Goal: Transaction & Acquisition: Purchase product/service

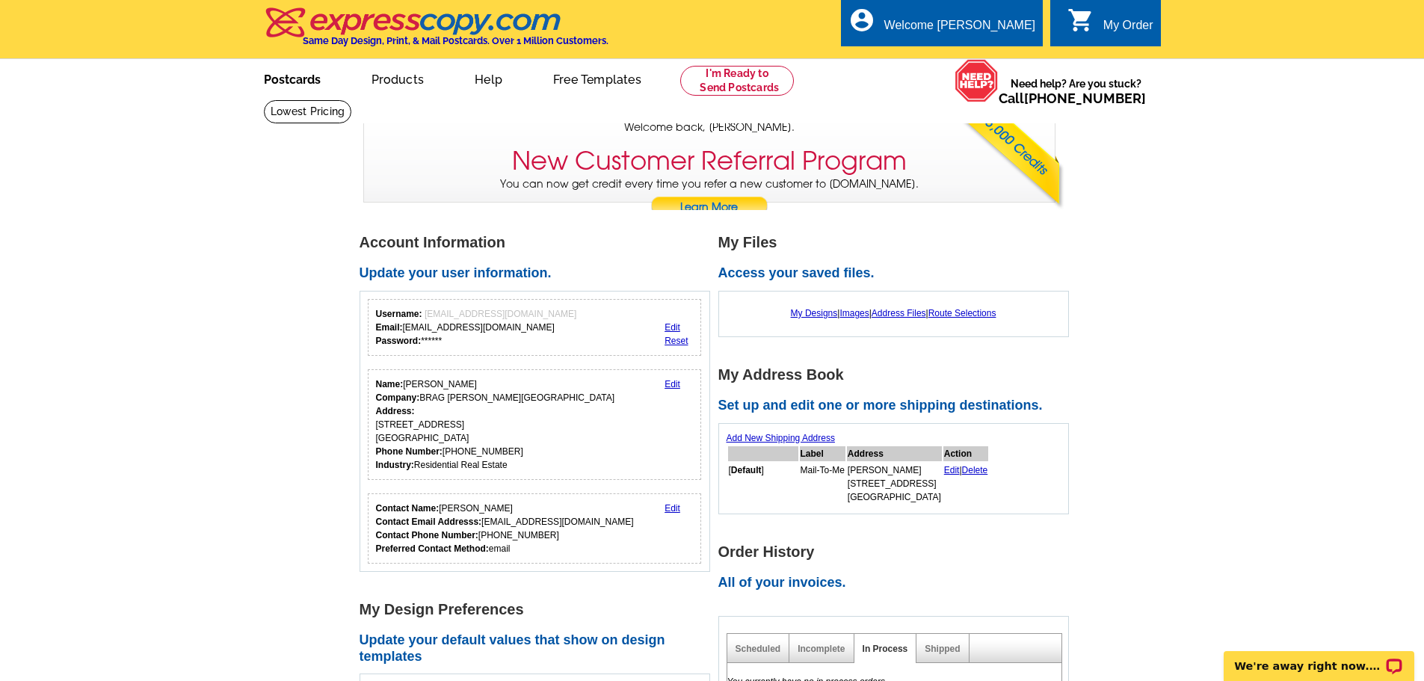
click at [305, 87] on link "Postcards" at bounding box center [292, 78] width 105 height 35
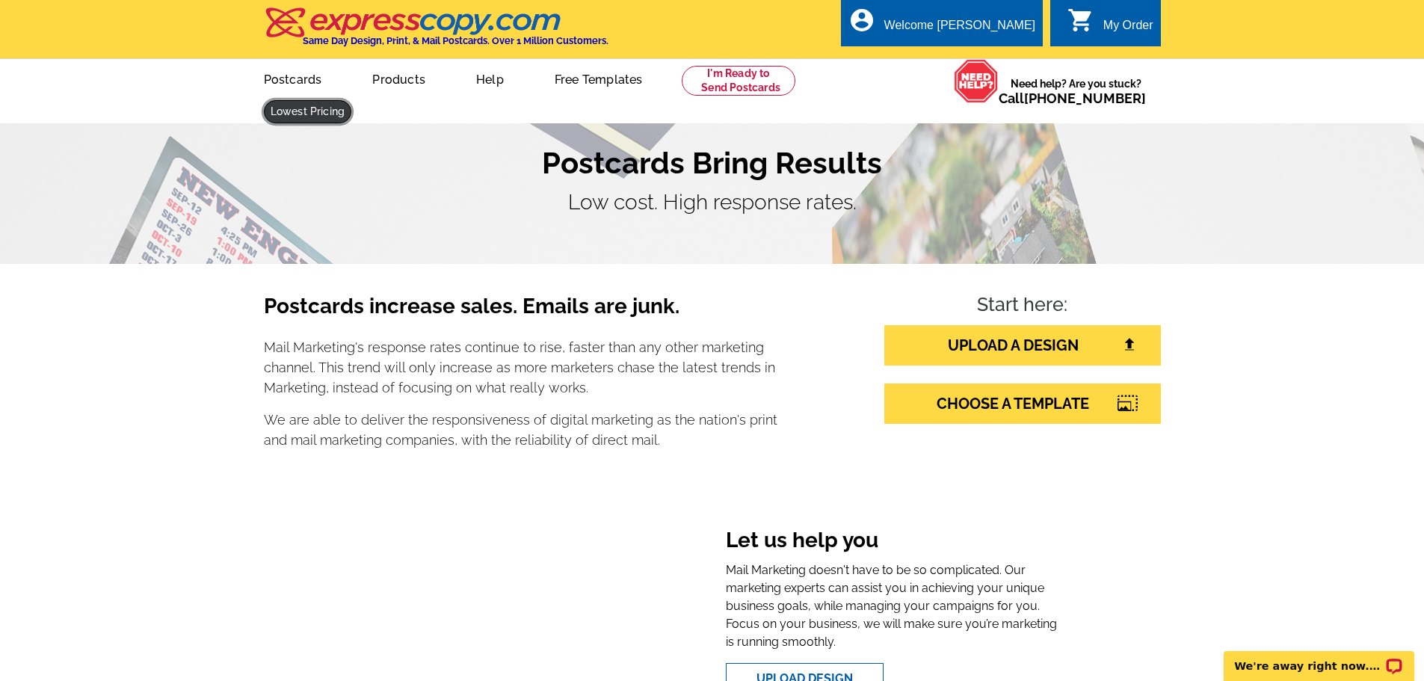
click at [352, 100] on link at bounding box center [308, 111] width 88 height 23
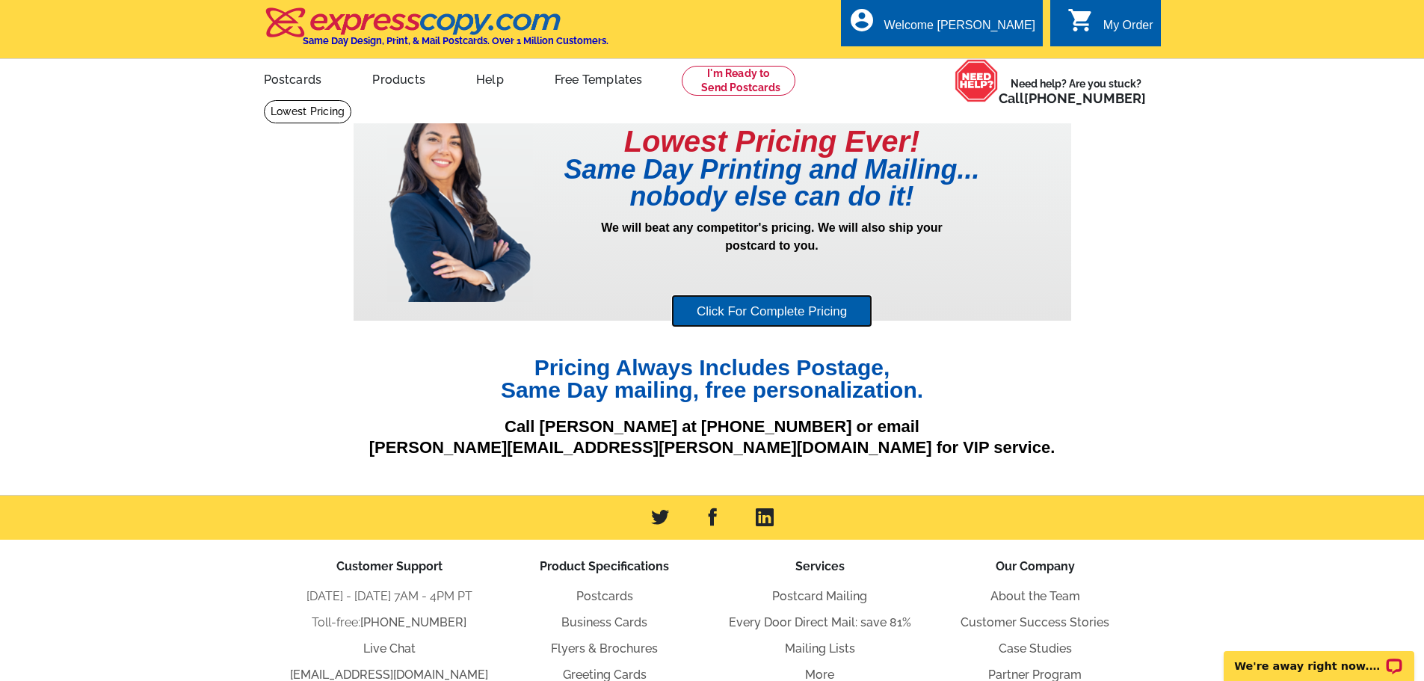
click at [804, 307] on link "Click For Complete Pricing" at bounding box center [771, 312] width 201 height 34
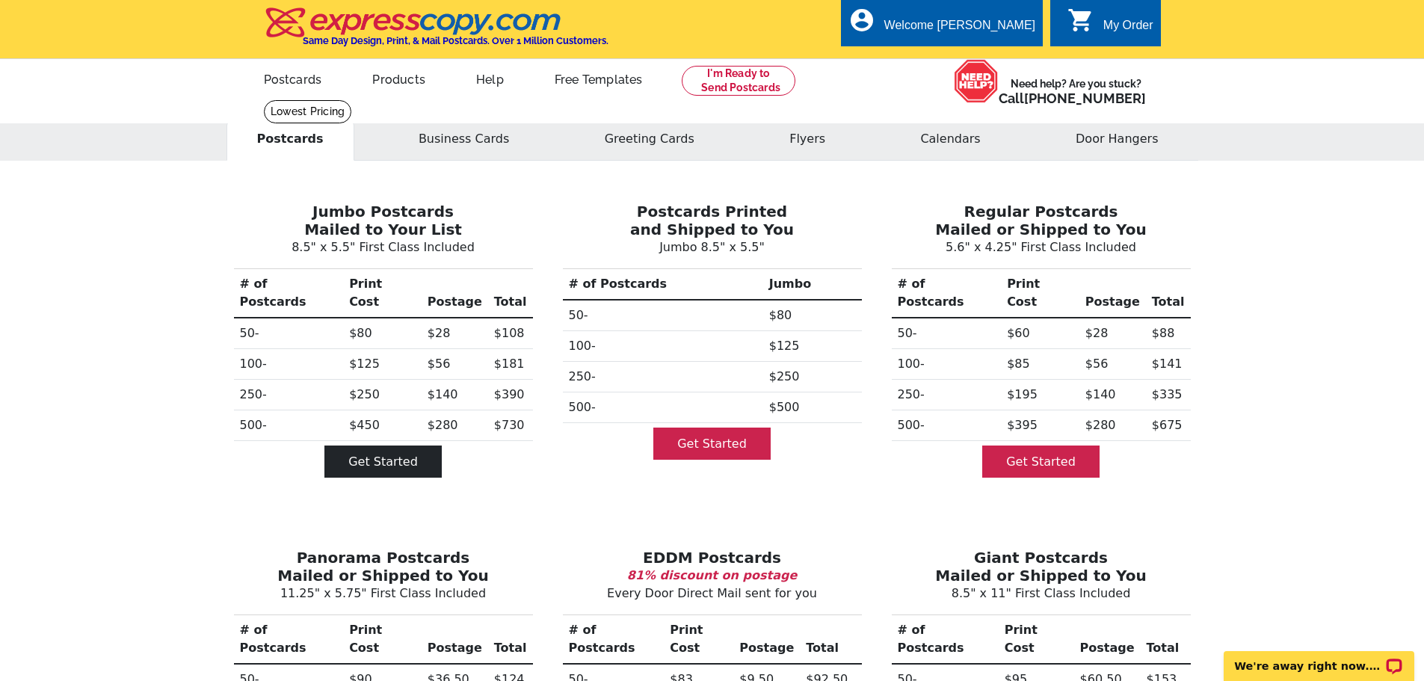
click at [370, 446] on link "Get Started" at bounding box center [382, 462] width 117 height 32
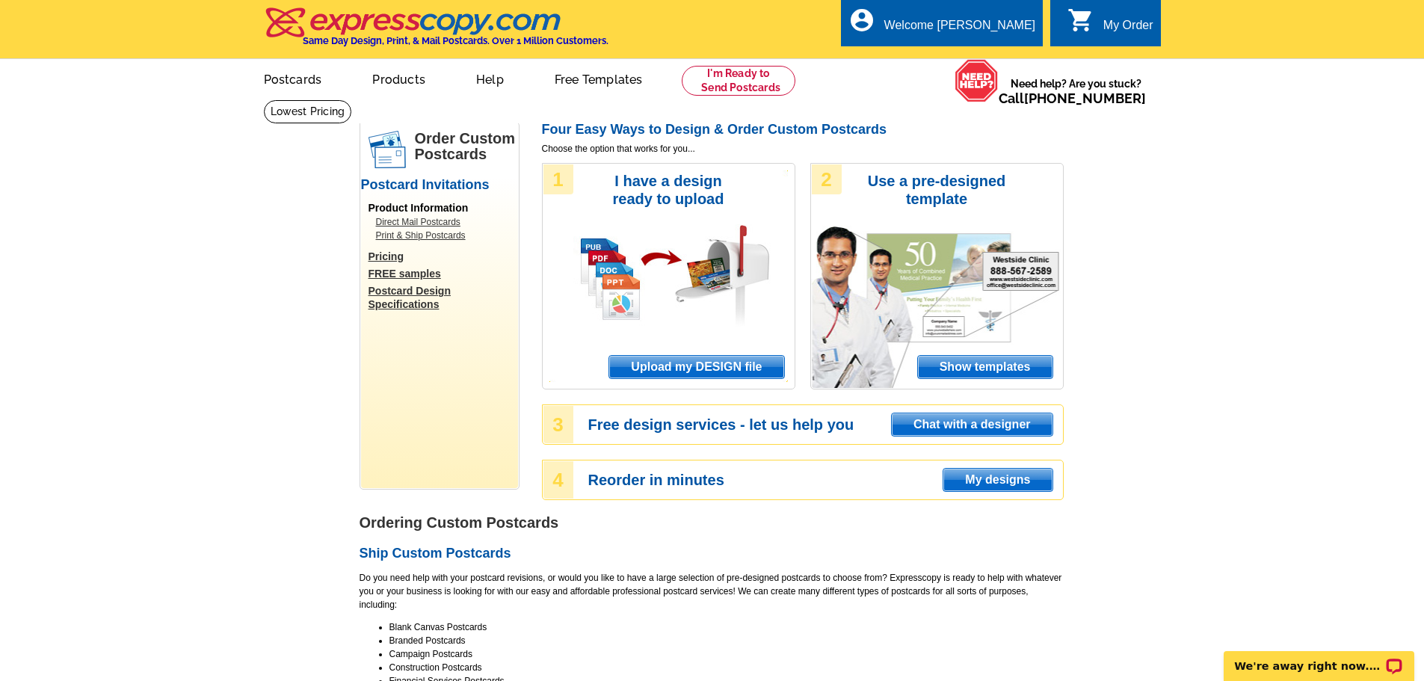
click at [392, 262] on link "Pricing" at bounding box center [444, 256] width 150 height 13
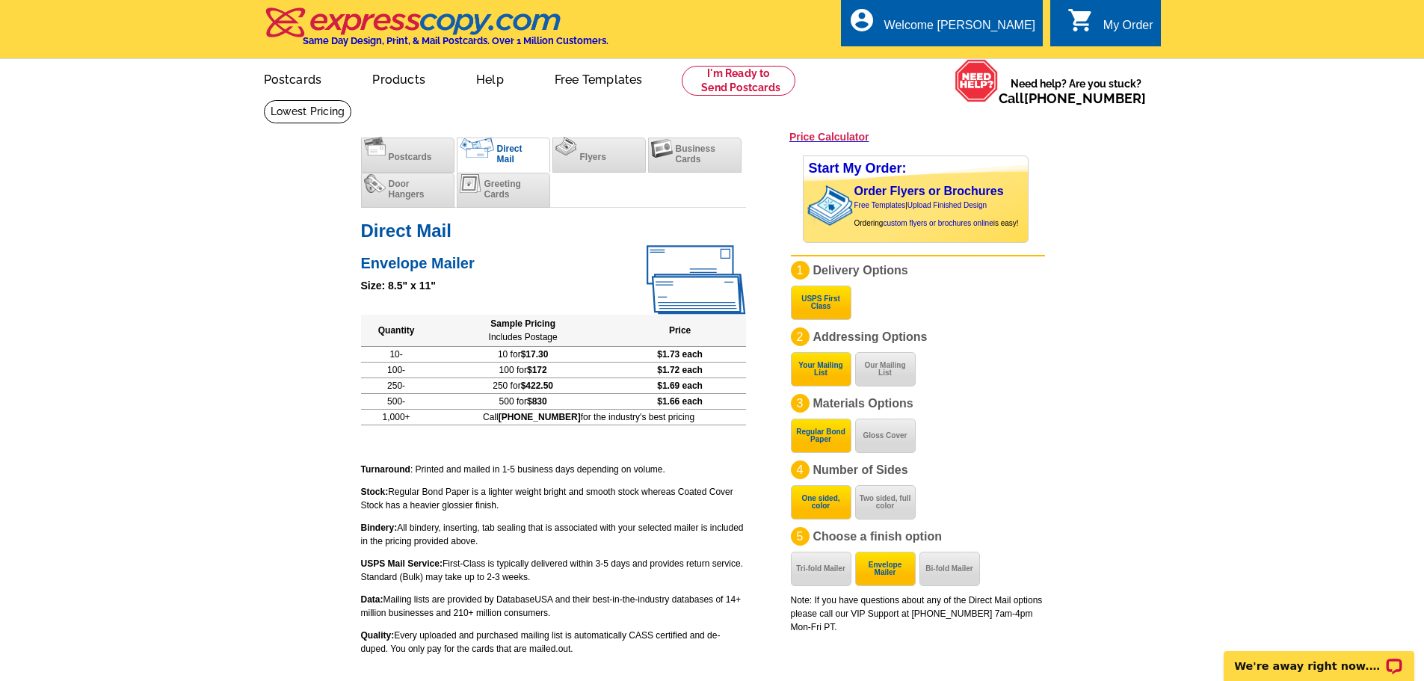
drag, startPoint x: 698, startPoint y: 420, endPoint x: 600, endPoint y: 423, distance: 98.0
click at [600, 423] on td "Call 800-260-5887 for the industry's best pricing" at bounding box center [589, 417] width 314 height 16
click at [235, 538] on main "expresscopy.com > Price Guide > Direct Mail Postcards Price Calculator Postcard…" at bounding box center [712, 399] width 1424 height 600
click at [424, 157] on span "Postcards" at bounding box center [410, 157] width 43 height 10
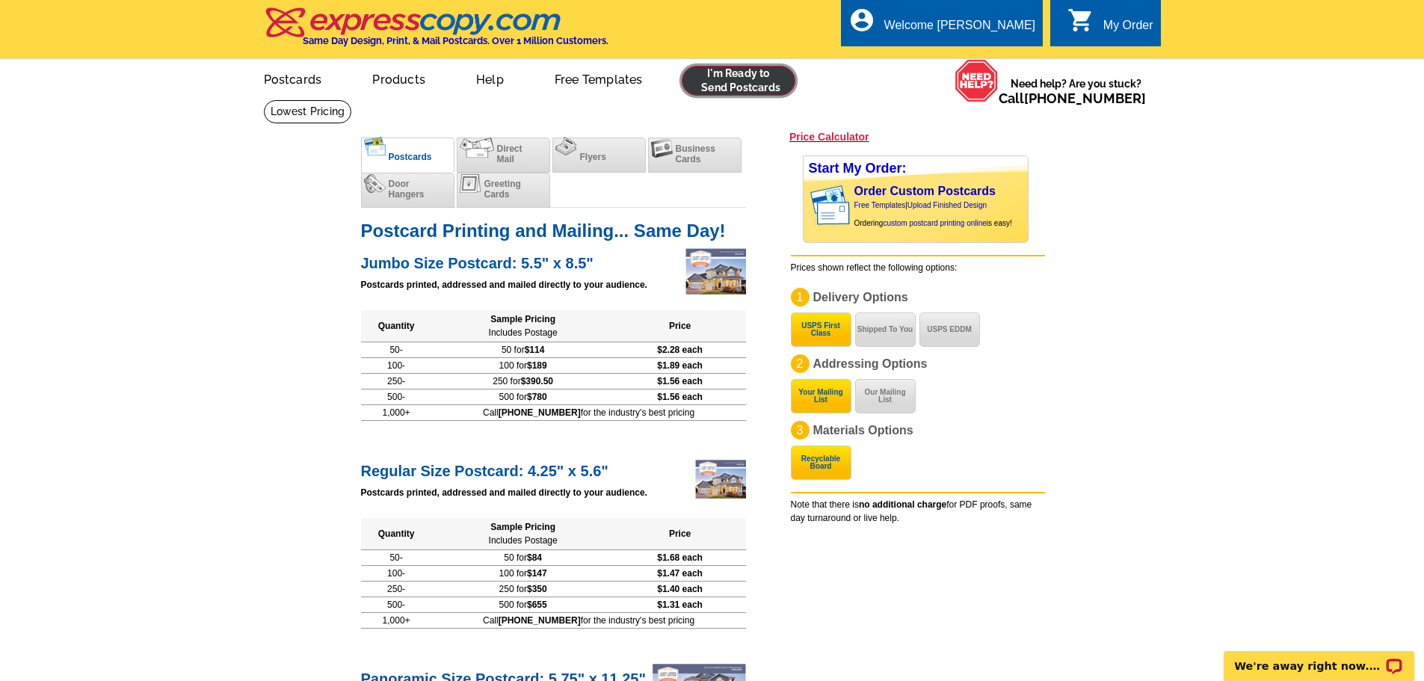
click at [735, 84] on link at bounding box center [739, 81] width 114 height 30
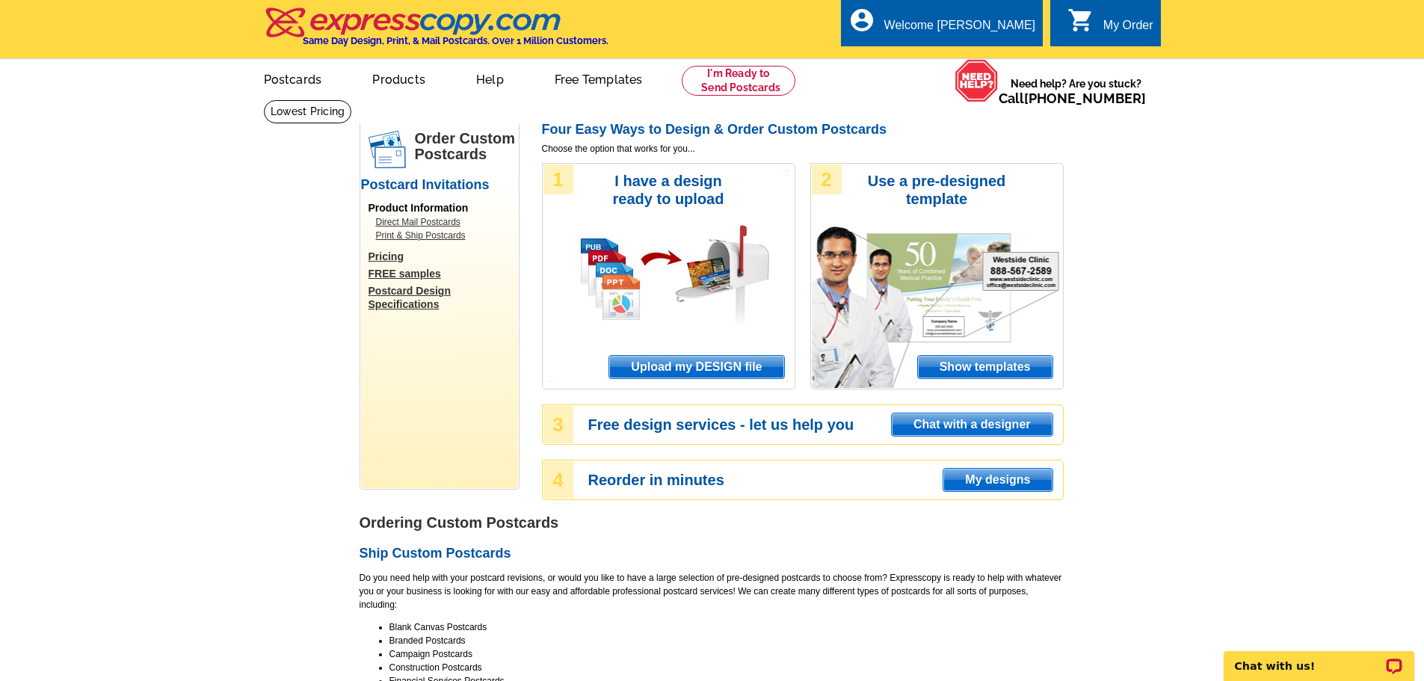
click at [393, 258] on link "Pricing" at bounding box center [444, 256] width 150 height 13
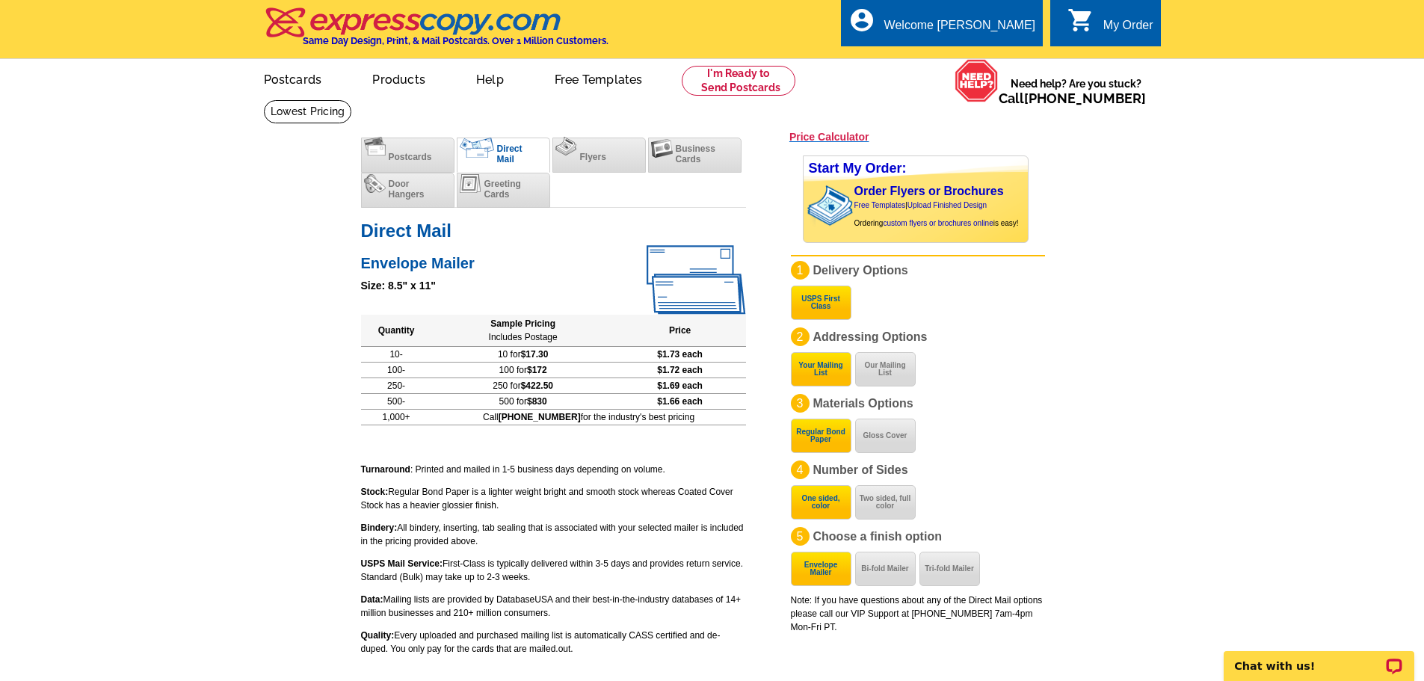
click at [832, 135] on h3 "Price Calculator" at bounding box center [829, 136] width 80 height 13
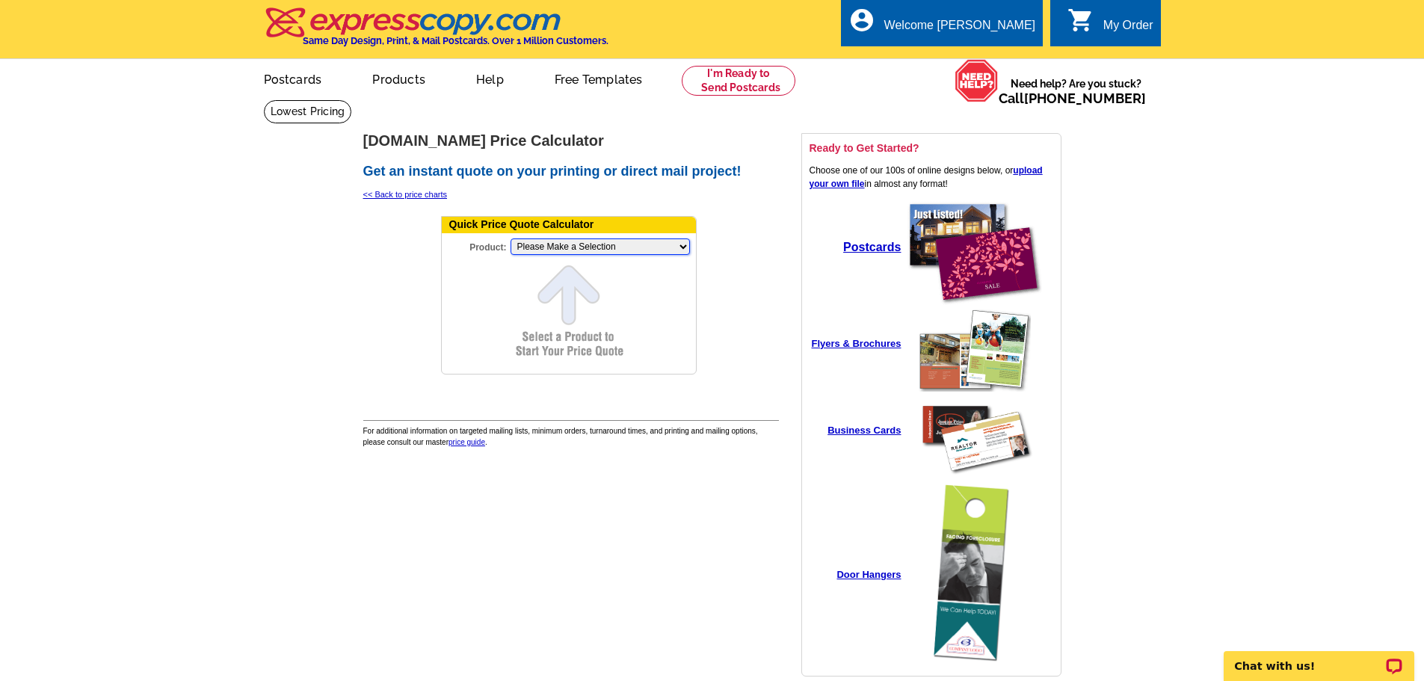
click at [543, 244] on select "Please Make a Selection Jumbo Postcard (5.5" x 8.5") Regular Postcard (4.25" x …" at bounding box center [600, 246] width 179 height 16
select select "2"
click at [511, 239] on select "Please Make a Selection Jumbo Postcard (5.5" x 8.5") Regular Postcard (4.25" x …" at bounding box center [600, 246] width 179 height 16
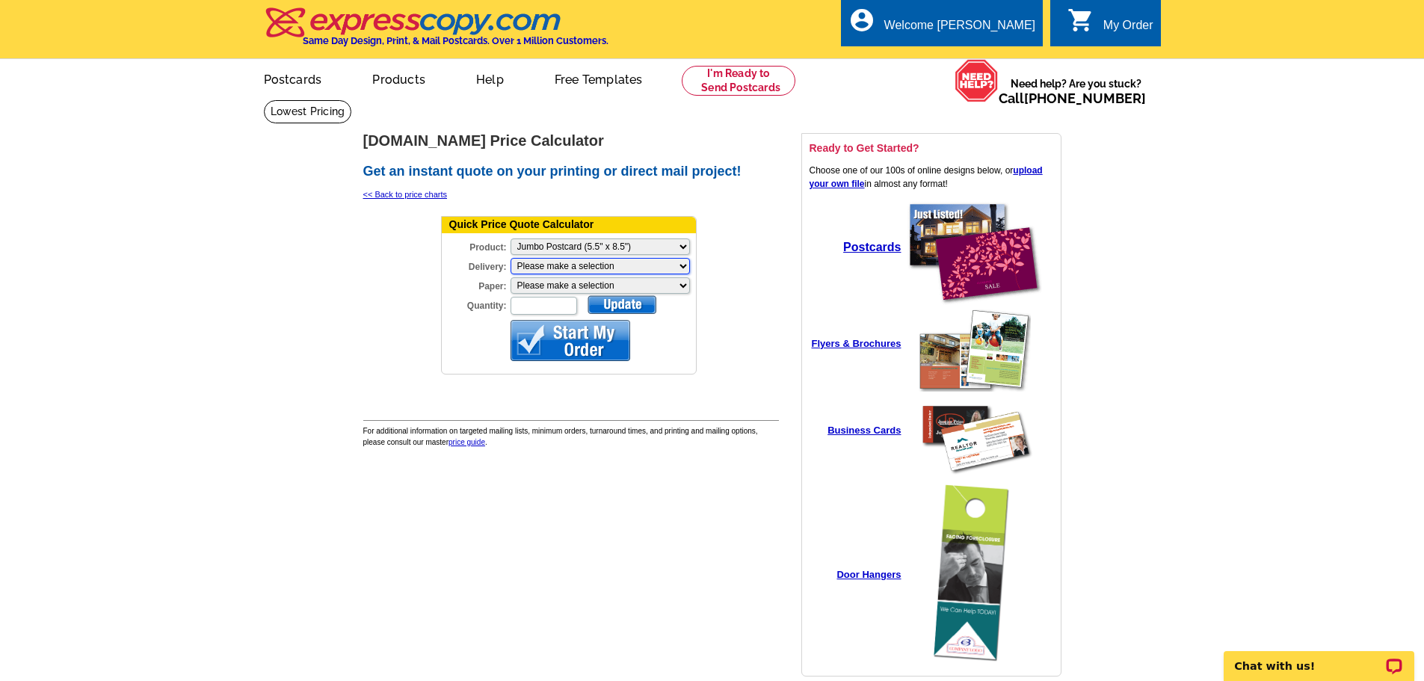
click at [601, 268] on select "Please make a selection Print + Address+USPS First Class Print-Only+Shipped To …" at bounding box center [600, 266] width 179 height 16
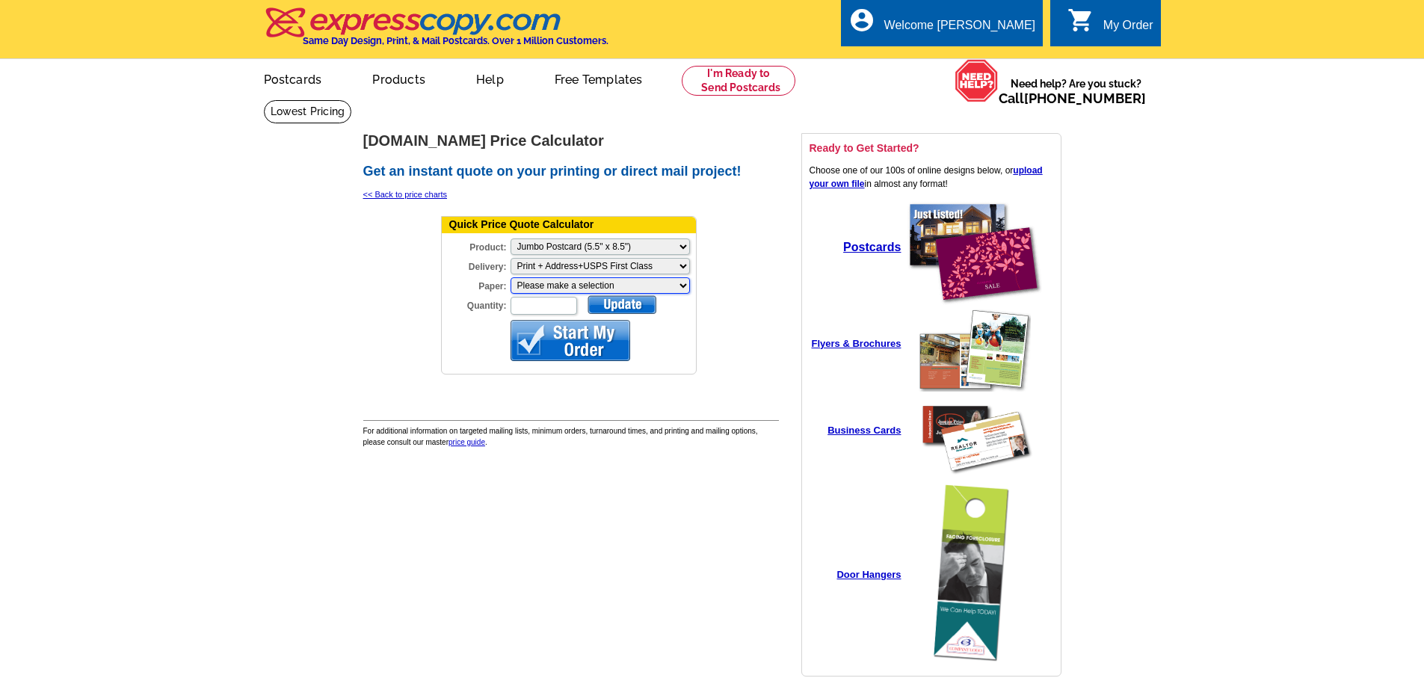
click at [561, 283] on select "Please make a selection Recyclable Board Magnetic Stock" at bounding box center [600, 285] width 179 height 16
select select "3"
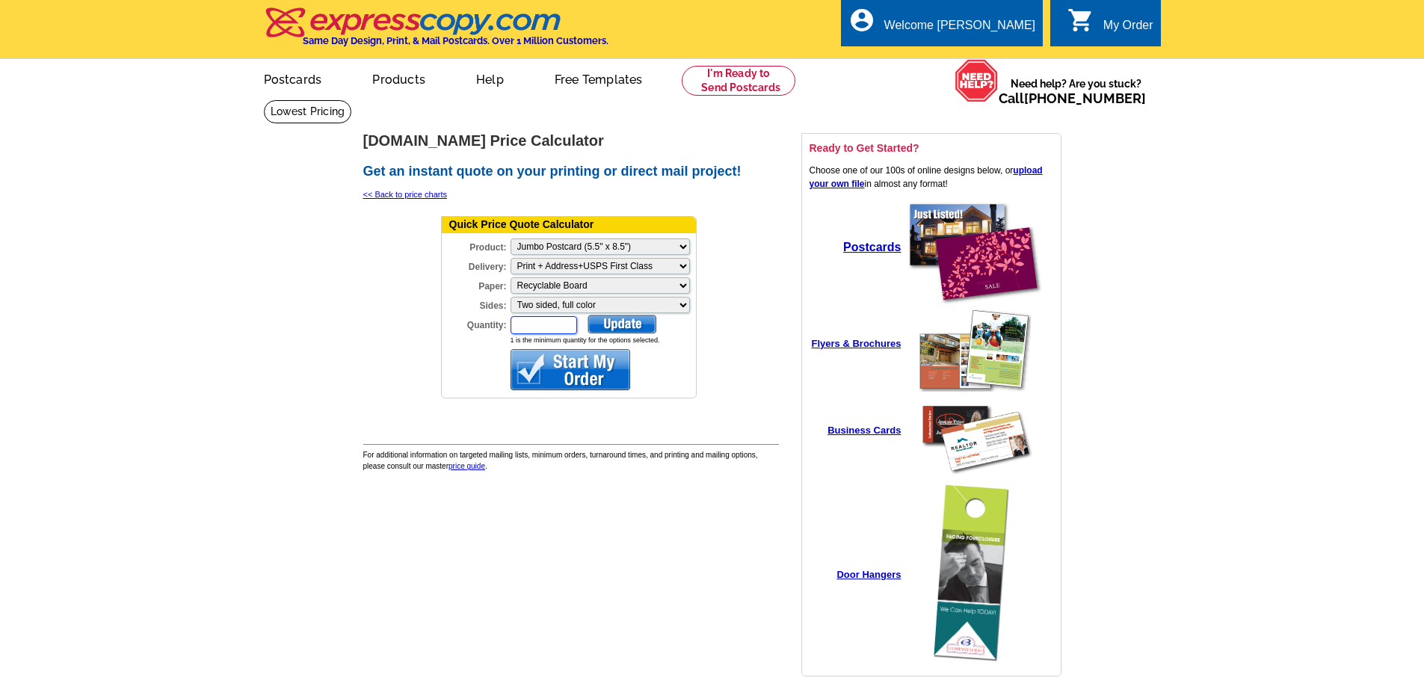
click at [551, 327] on input "Quantity:" at bounding box center [544, 325] width 67 height 18
type input "3000"
click at [609, 315] on div at bounding box center [622, 324] width 69 height 19
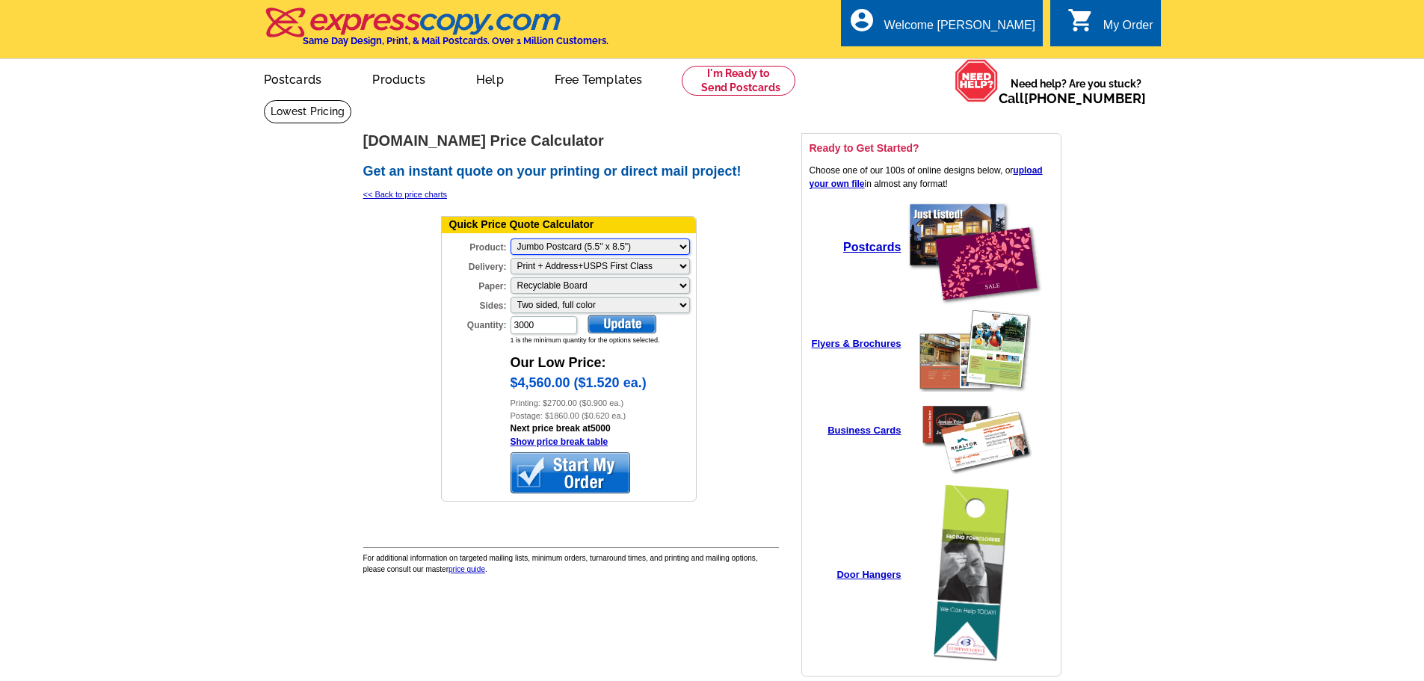
click at [598, 243] on select "Please Make a Selection Jumbo Postcard (5.5" x 8.5") Regular Postcard (4.25" x …" at bounding box center [600, 246] width 179 height 16
select select "1"
click at [511, 239] on select "Please Make a Selection Jumbo Postcard (5.5" x 8.5") Regular Postcard (4.25" x …" at bounding box center [600, 246] width 179 height 16
click at [640, 330] on div at bounding box center [622, 324] width 69 height 19
drag, startPoint x: 526, startPoint y: 322, endPoint x: 457, endPoint y: 327, distance: 68.9
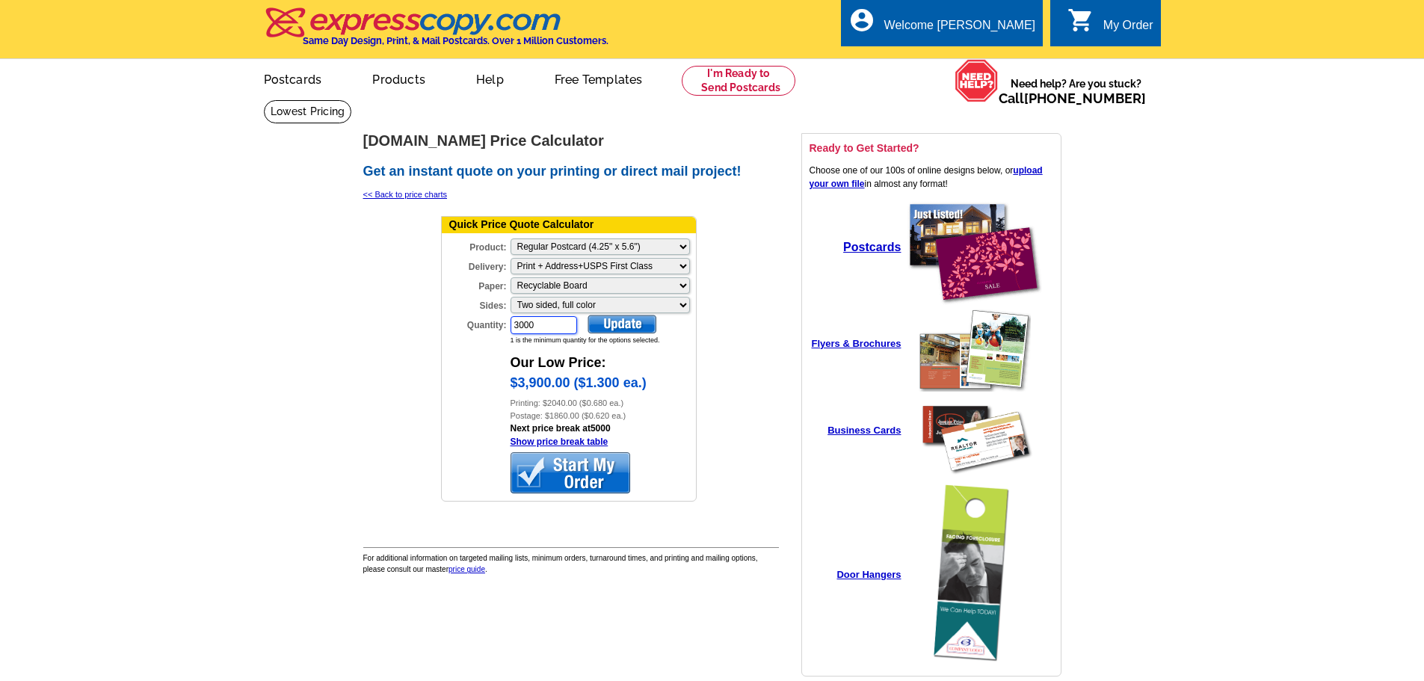
click at [457, 327] on div "Quantity: 3000" at bounding box center [510, 325] width 137 height 21
type input "2500"
click at [623, 327] on div at bounding box center [622, 324] width 69 height 19
click at [741, 343] on td at bounding box center [736, 364] width 74 height 304
click at [680, 247] on select "Please Make a Selection Jumbo Postcard (5.5" x 8.5") Regular Postcard (4.25" x …" at bounding box center [600, 246] width 179 height 16
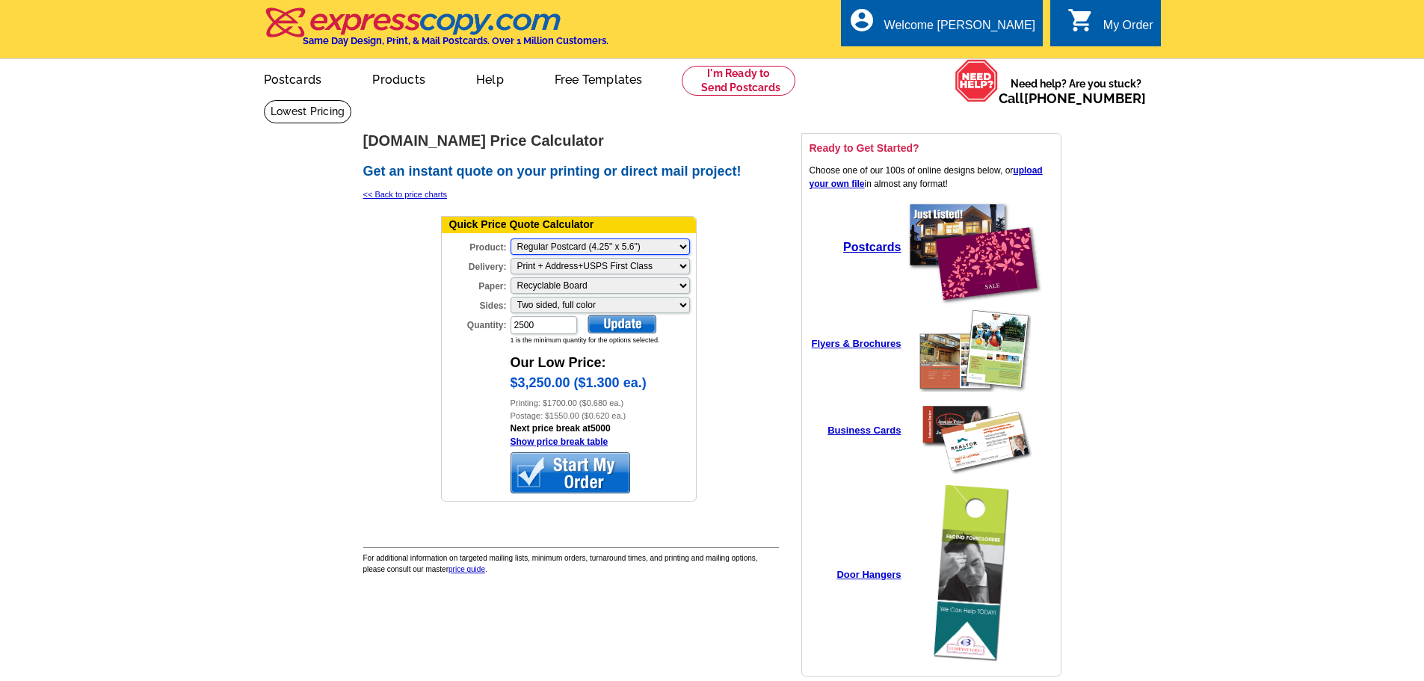
select select "2"
click at [511, 239] on select "Please Make a Selection Jumbo Postcard (5.5" x 8.5") Regular Postcard (4.25" x …" at bounding box center [600, 246] width 179 height 16
click at [632, 329] on div at bounding box center [622, 324] width 69 height 19
